Goal: Transaction & Acquisition: Purchase product/service

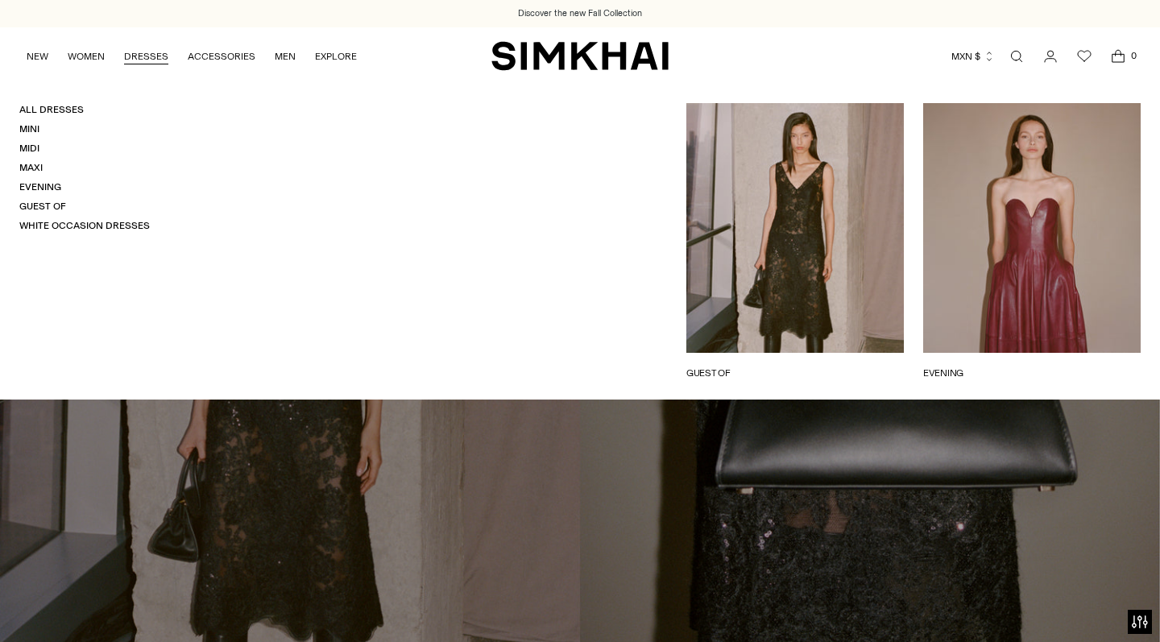
click at [147, 57] on link "DRESSES" at bounding box center [146, 56] width 44 height 35
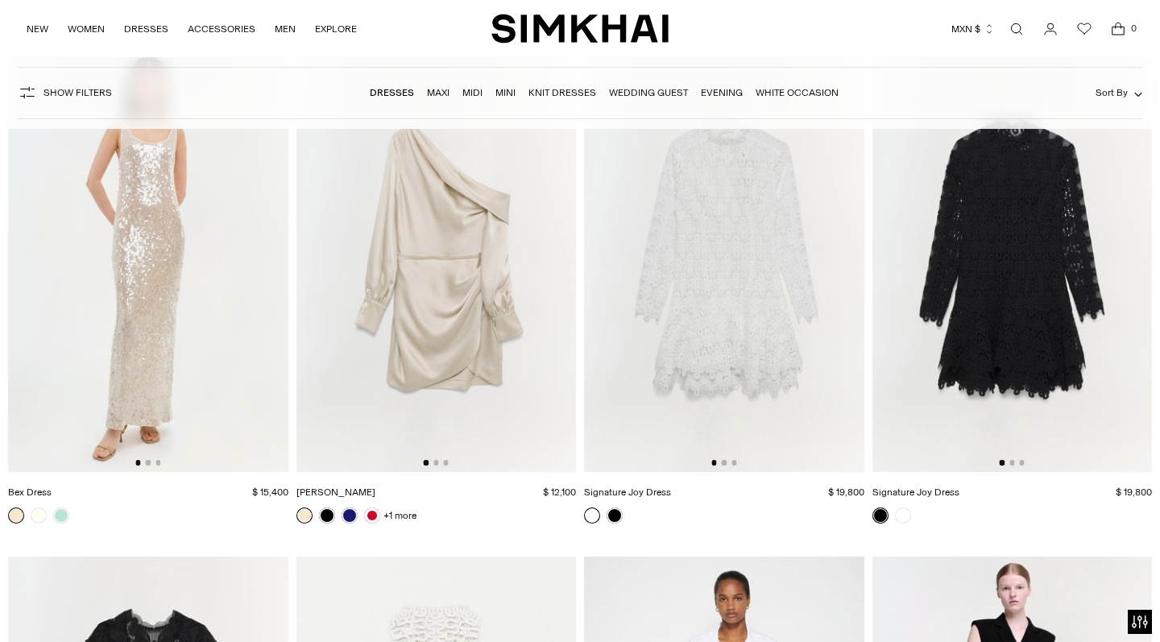
scroll to position [21301, 0]
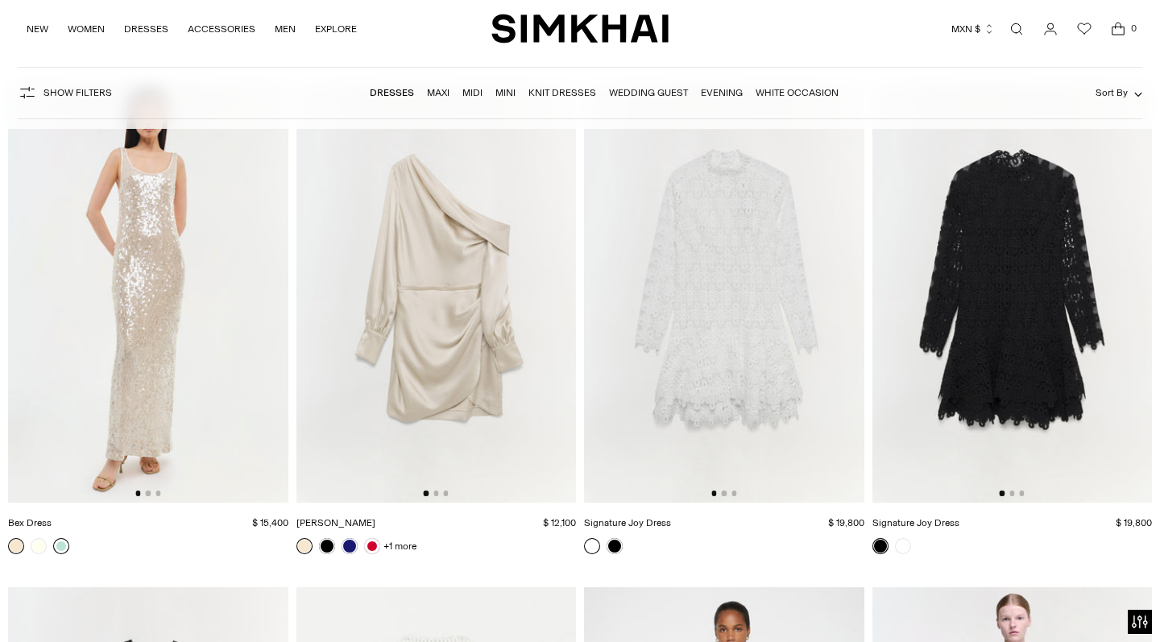
click at [64, 540] on link at bounding box center [61, 546] width 16 height 16
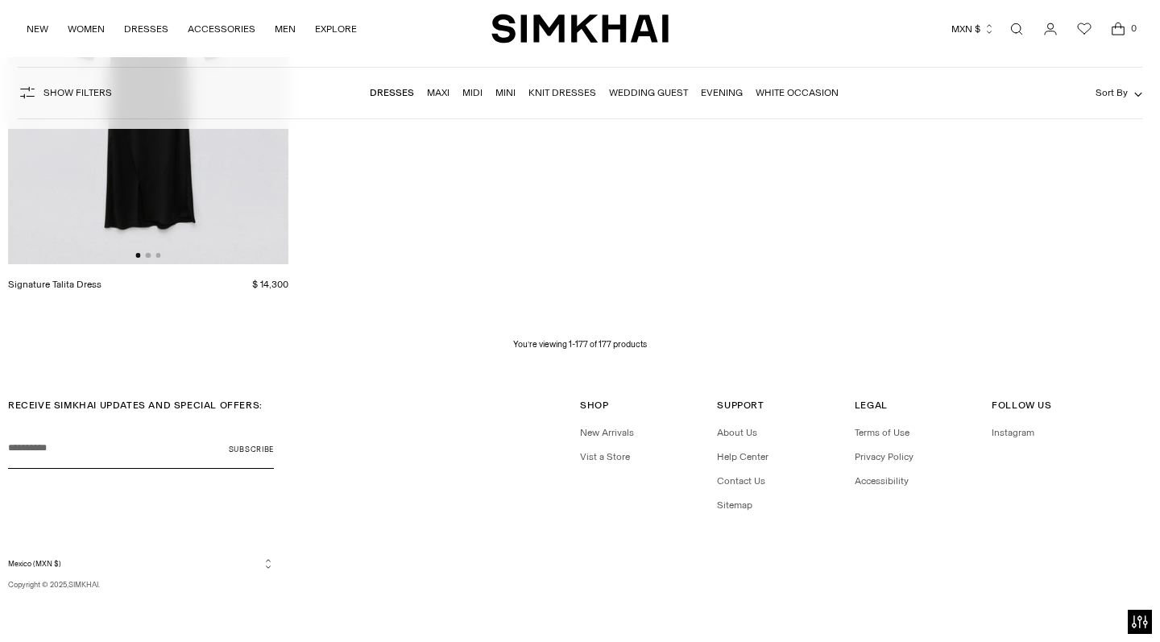
scroll to position [22547, 0]
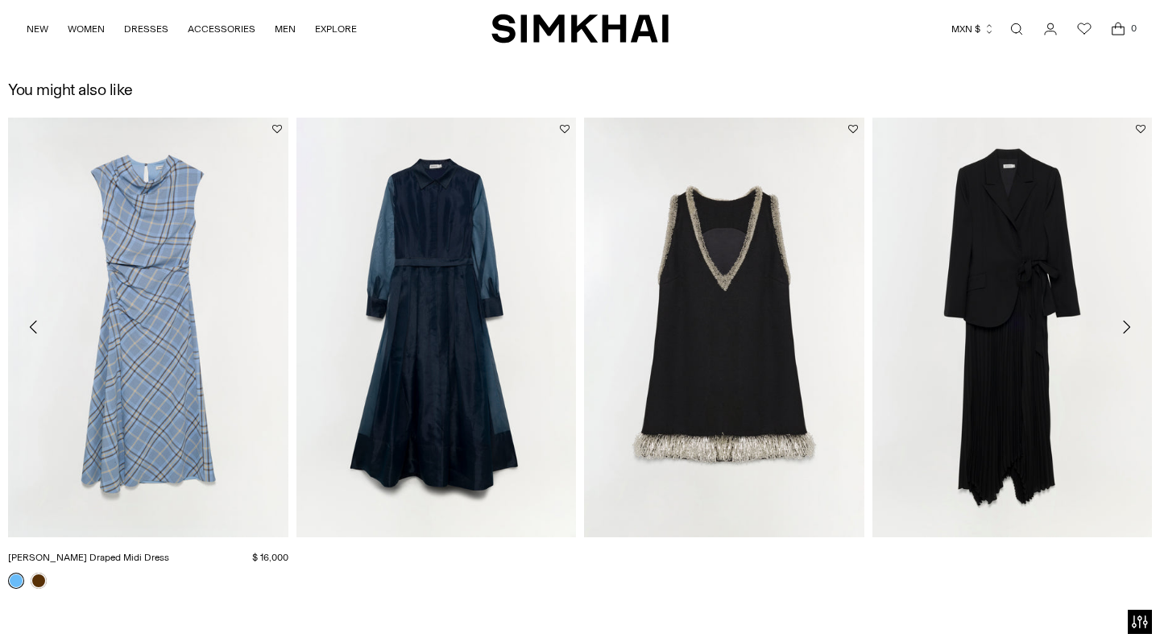
scroll to position [2319, 0]
